Goal: Task Accomplishment & Management: Manage account settings

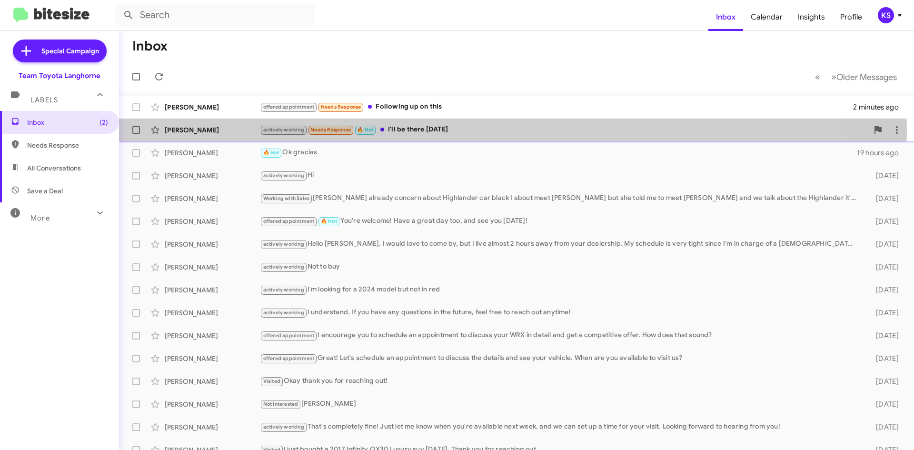
click at [452, 131] on div "actively working Needs Response 🔥 Hot I'll be there [DATE]" at bounding box center [564, 129] width 608 height 11
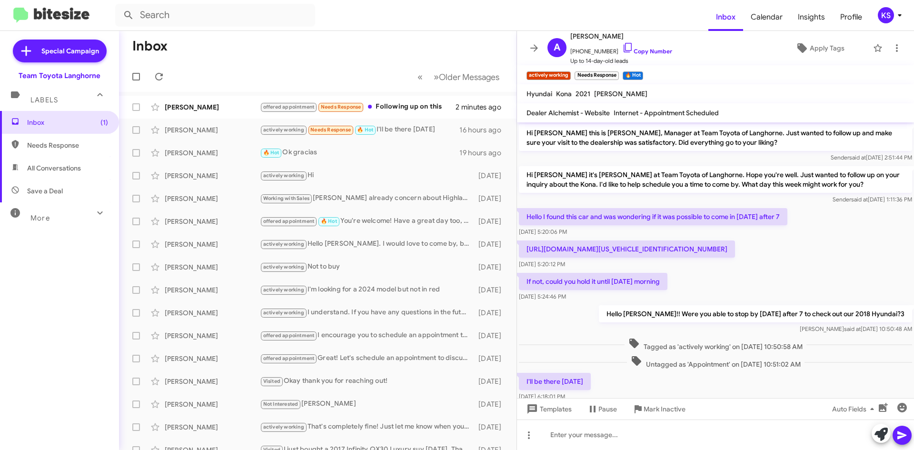
scroll to position [27, 0]
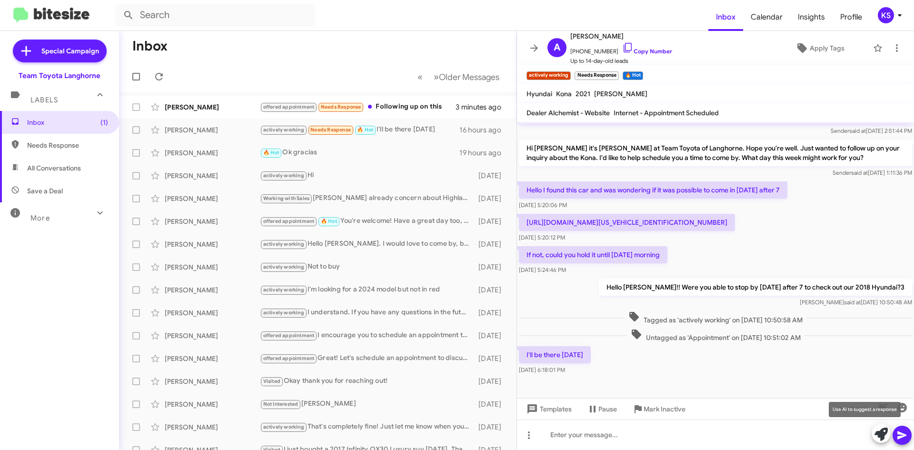
click at [881, 433] on icon at bounding box center [880, 433] width 13 height 13
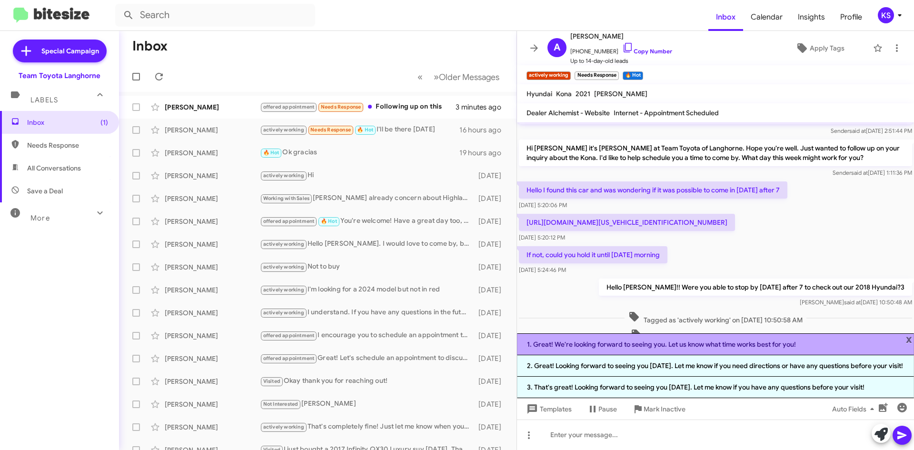
click at [758, 340] on li "1. Great! We're looking forward to seeing you. Let us know what time works best…" at bounding box center [715, 344] width 397 height 22
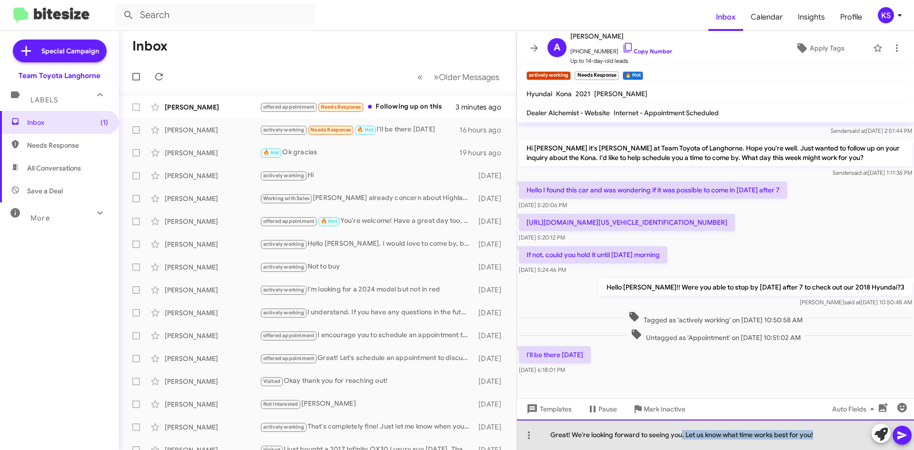
drag, startPoint x: 821, startPoint y: 435, endPoint x: 683, endPoint y: 437, distance: 138.5
click at [681, 437] on div "Great! We're looking forward to seeing you. Let us know what time works best fo…" at bounding box center [715, 434] width 397 height 30
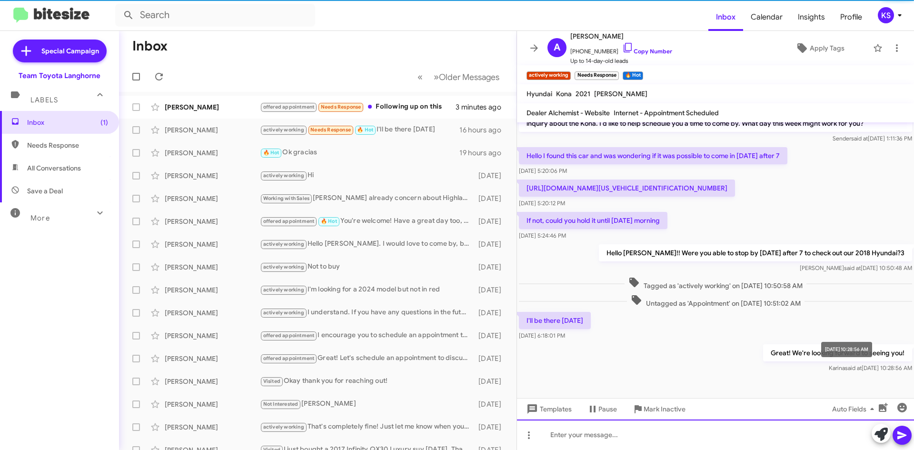
scroll to position [61, 0]
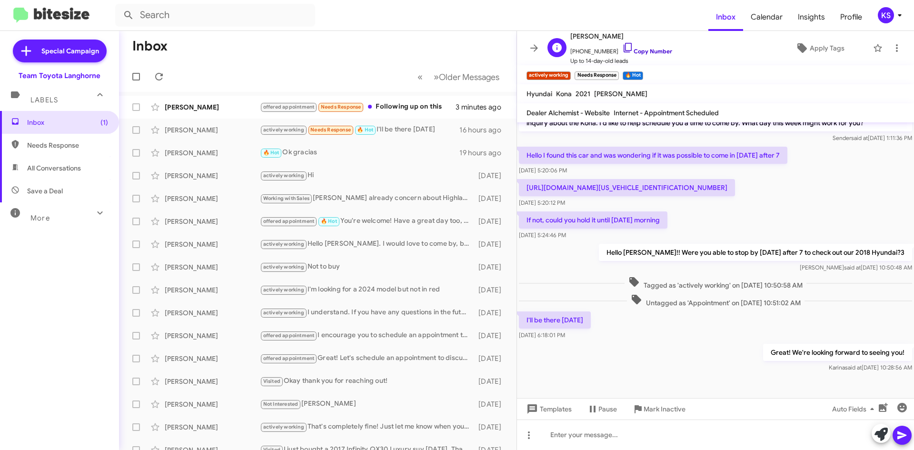
click at [622, 46] on icon at bounding box center [627, 47] width 11 height 11
click at [414, 111] on div "offered appointment Needs Response Following up on this" at bounding box center [365, 106] width 211 height 11
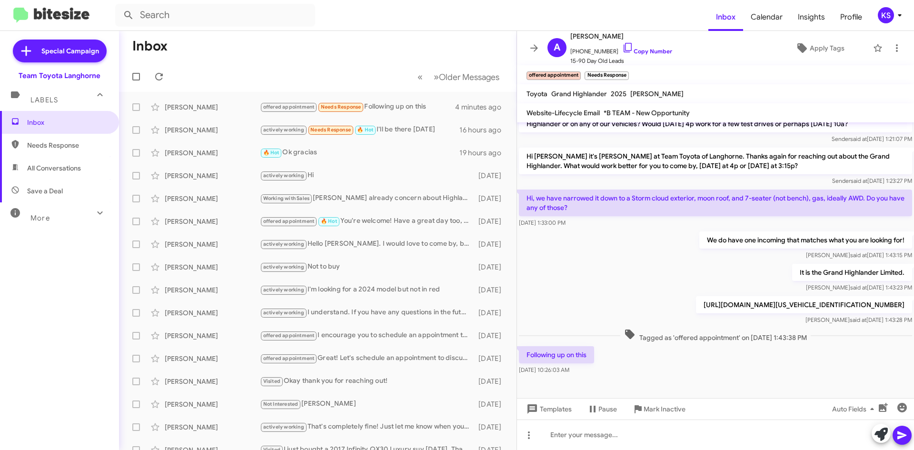
scroll to position [70, 0]
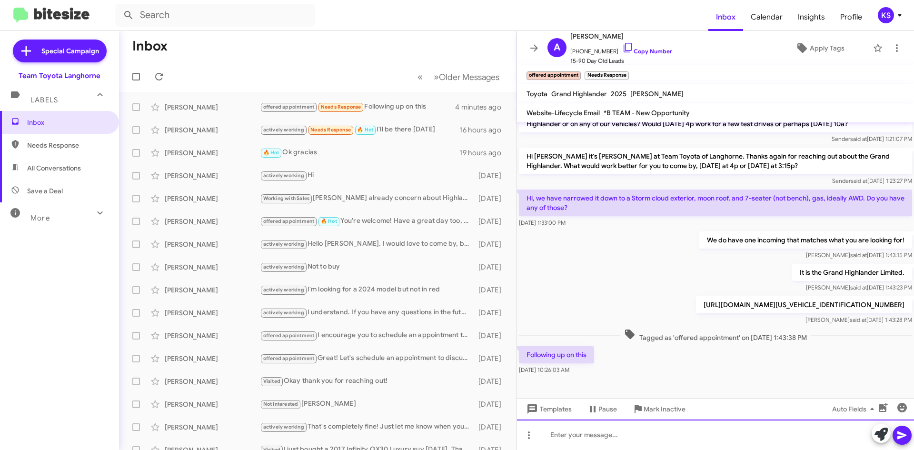
click at [627, 437] on div at bounding box center [715, 434] width 397 height 30
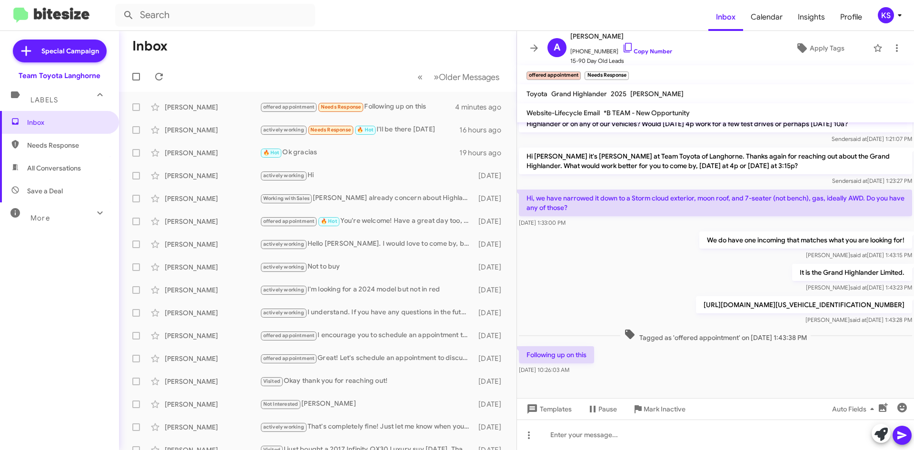
drag, startPoint x: 781, startPoint y: 305, endPoint x: 525, endPoint y: 299, distance: 256.0
click at [696, 298] on p "[URL][DOMAIN_NAME][US_VEHICLE_IDENTIFICATION_NUMBER]" at bounding box center [804, 304] width 216 height 17
copy p "[URL][DOMAIN_NAME][US_VEHICLE_IDENTIFICATION_NUMBER]"
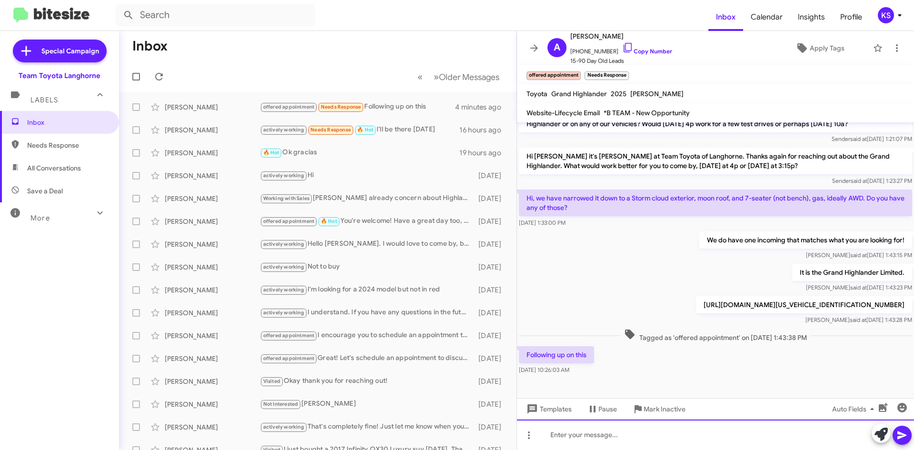
click at [590, 434] on div at bounding box center [715, 434] width 397 height 30
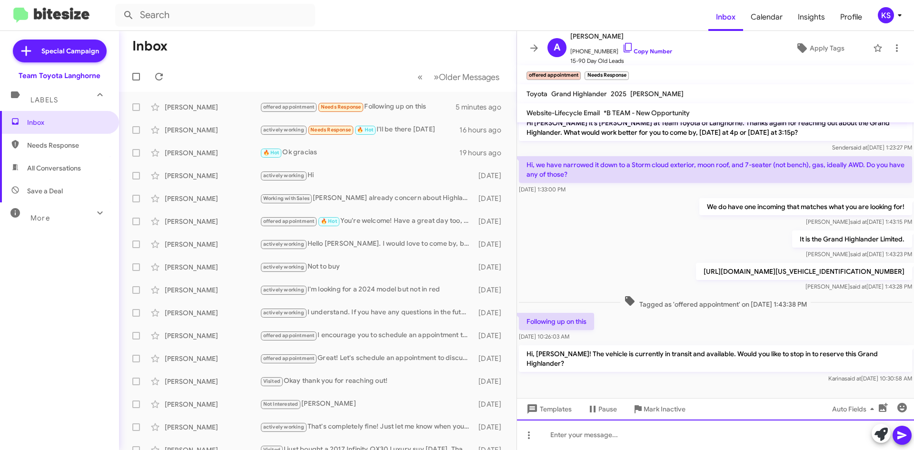
scroll to position [105, 0]
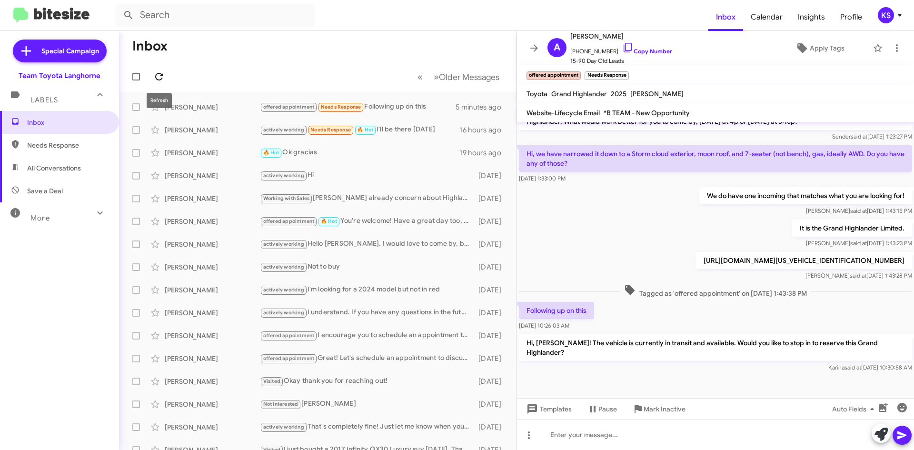
click at [165, 75] on span at bounding box center [158, 76] width 19 height 11
click at [629, 49] on link "Copy Number" at bounding box center [647, 51] width 50 height 7
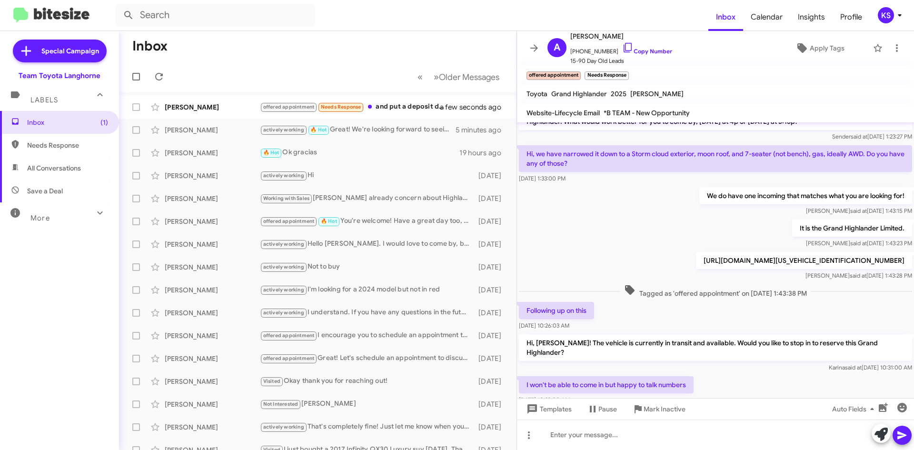
scroll to position [174, 0]
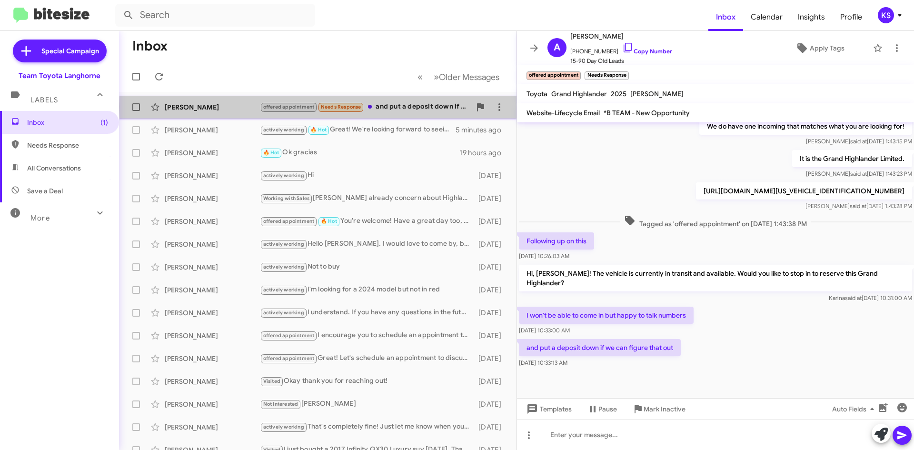
click at [419, 107] on div "offered appointment Needs Response and put a deposit down if we can figure that…" at bounding box center [365, 106] width 211 height 11
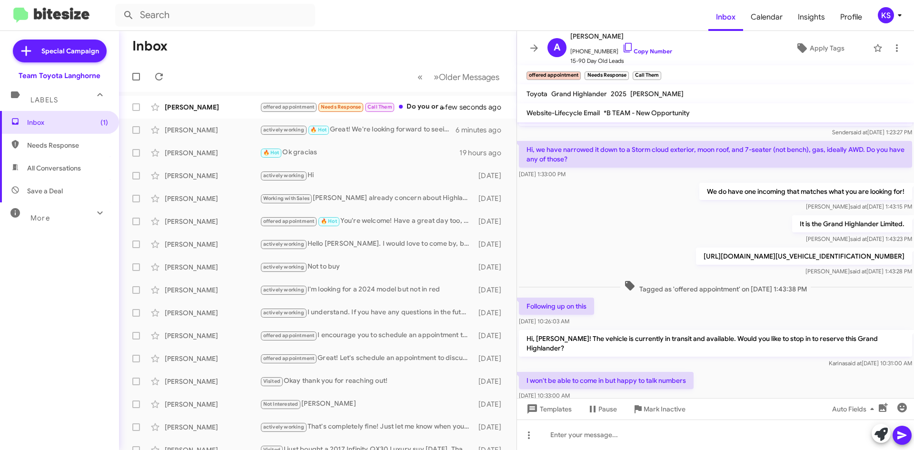
scroll to position [209, 0]
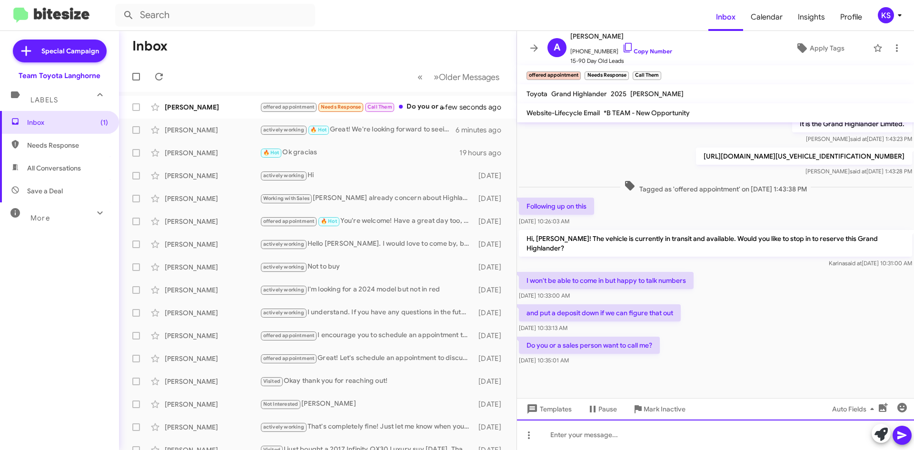
click at [609, 436] on div at bounding box center [715, 434] width 397 height 30
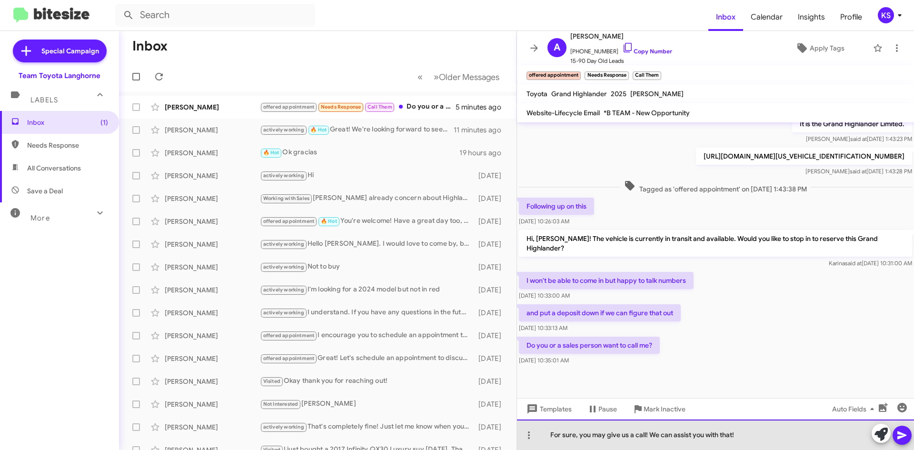
click at [649, 436] on div "For sure, you may give us a call! We can assist you with that!" at bounding box center [715, 434] width 397 height 30
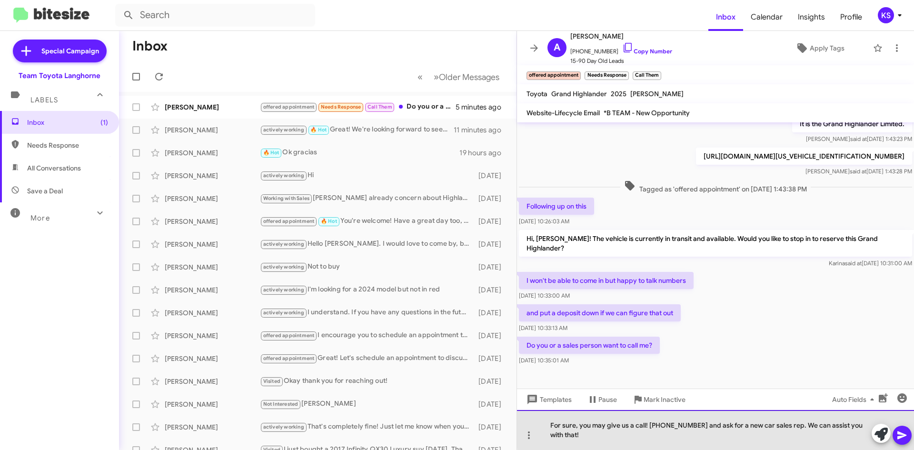
click at [813, 424] on div "For sure, you may give us a call! [PHONE_NUMBER] and ask for a new car sales re…" at bounding box center [715, 430] width 397 height 40
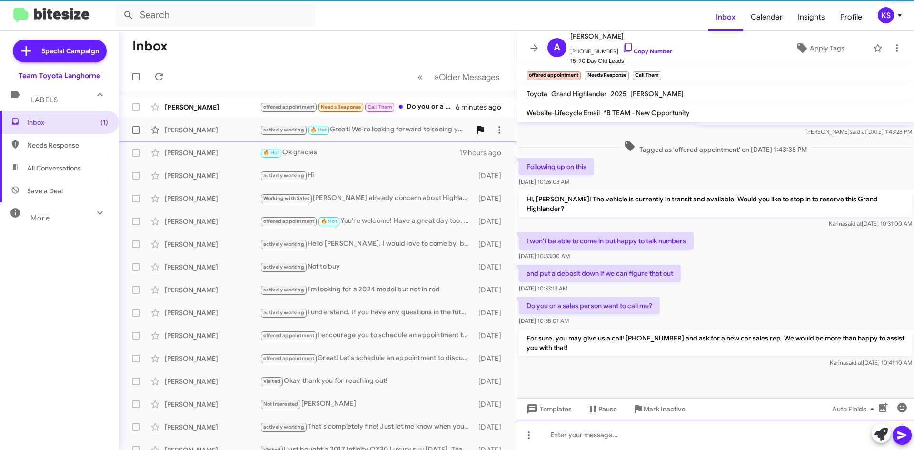
scroll to position [253, 0]
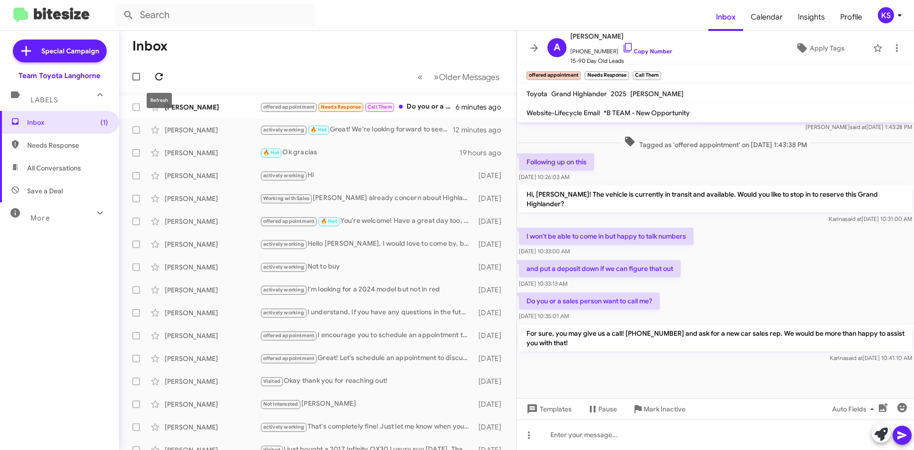
click at [157, 75] on icon at bounding box center [159, 77] width 8 height 8
click at [391, 112] on div "offered appointment Call Them For sure, you may give us a call! [PHONE_NUMBER] …" at bounding box center [365, 106] width 211 height 11
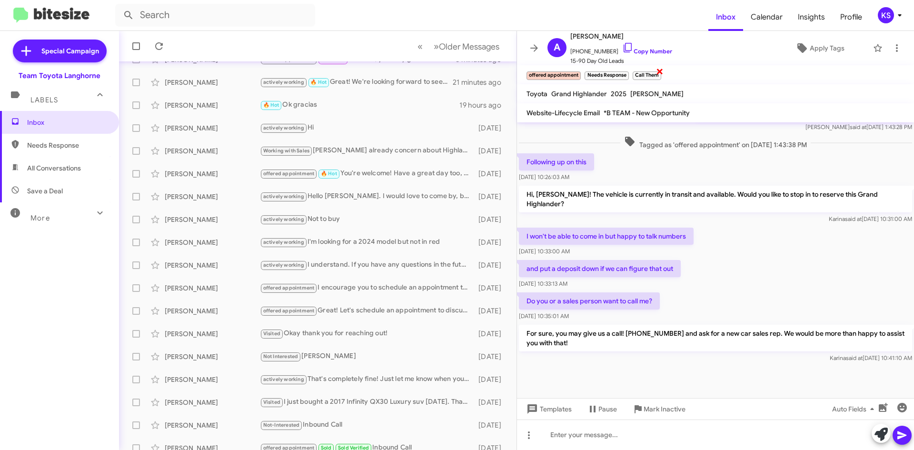
click at [658, 71] on span "×" at bounding box center [660, 70] width 8 height 11
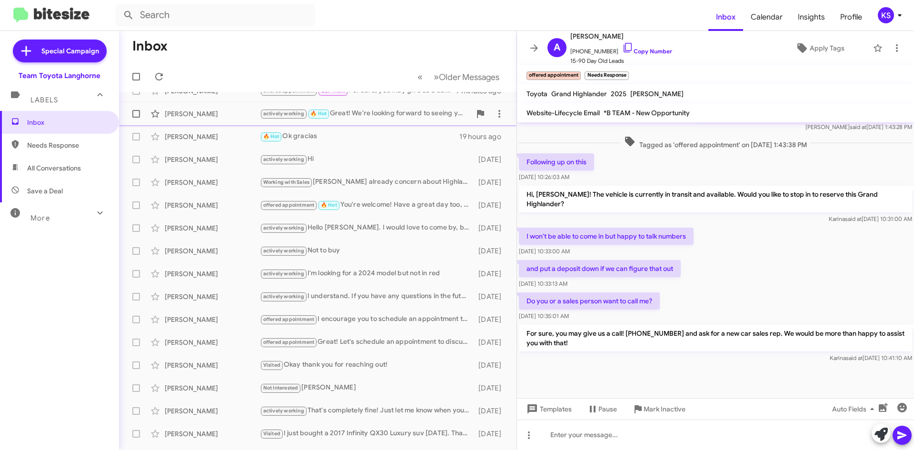
scroll to position [0, 0]
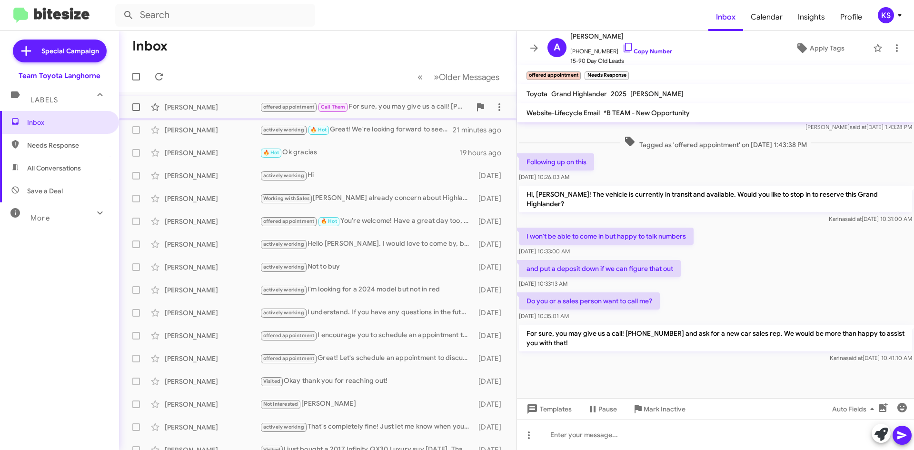
click at [377, 109] on div "offered appointment Call Them For sure, you may give us a call! [PHONE_NUMBER] …" at bounding box center [365, 106] width 211 height 11
click at [626, 70] on span "×" at bounding box center [627, 70] width 8 height 11
click at [152, 76] on span at bounding box center [158, 76] width 19 height 11
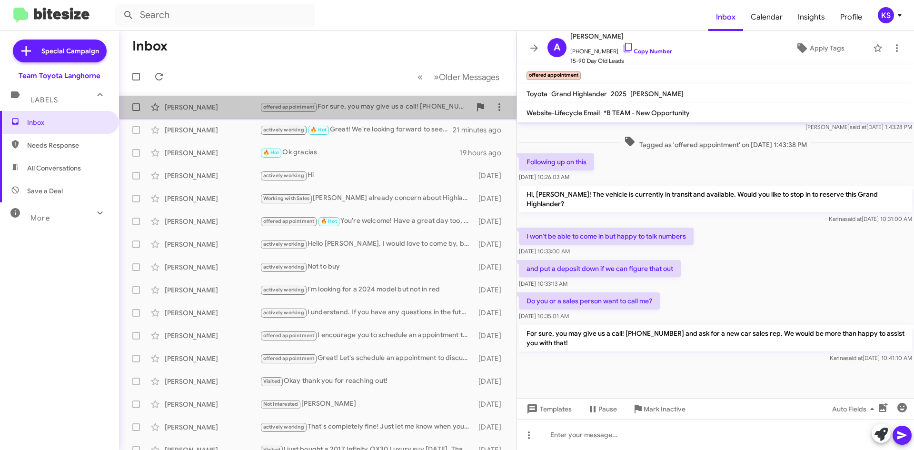
click at [346, 105] on div "offered appointment For sure, you may give us a call! [PHONE_NUMBER] and ask fo…" at bounding box center [365, 106] width 211 height 11
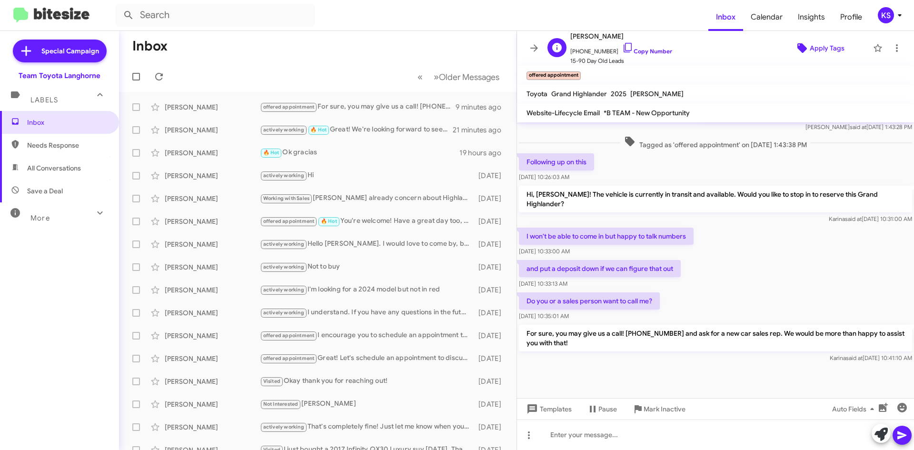
click at [819, 47] on span "Apply Tags" at bounding box center [826, 47] width 35 height 17
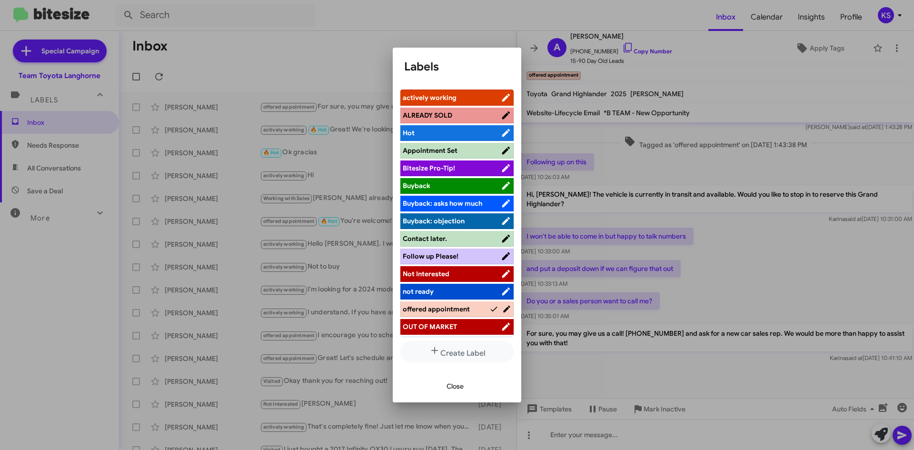
click at [462, 94] on span "actively working" at bounding box center [452, 98] width 98 height 10
click at [458, 386] on span "Close" at bounding box center [454, 385] width 17 height 17
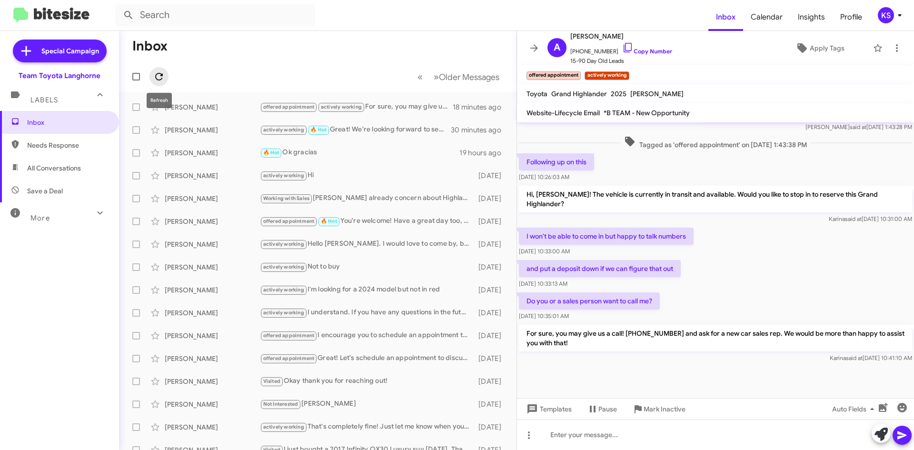
click at [161, 75] on icon at bounding box center [159, 77] width 8 height 8
